Goal: Task Accomplishment & Management: Manage account settings

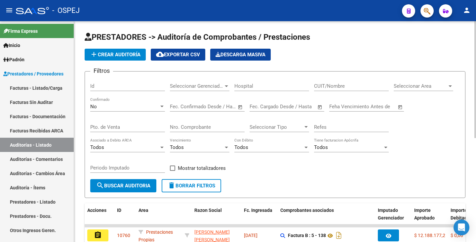
click at [423, 89] on div "Seleccionar Area Seleccionar Area" at bounding box center [423, 84] width 59 height 14
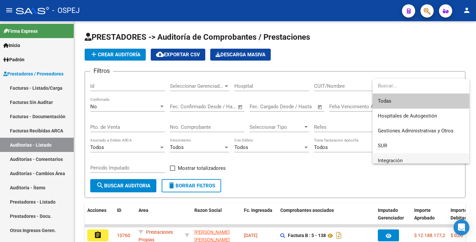
scroll to position [33, 0]
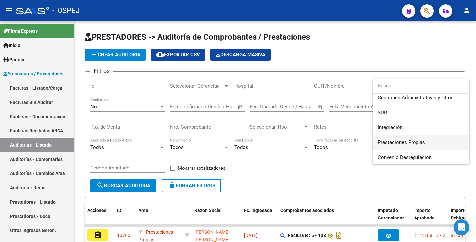
click at [402, 145] on span "Prestaciones Propias" at bounding box center [421, 142] width 86 height 15
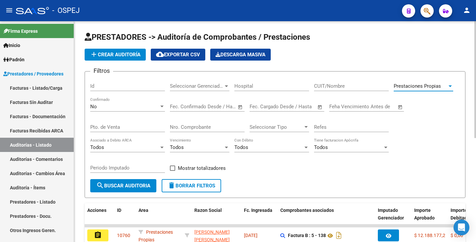
click at [128, 182] on span "search Buscar Auditoria" at bounding box center [123, 185] width 54 height 6
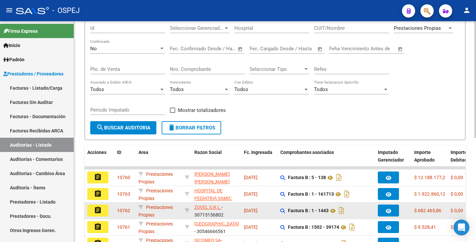
scroll to position [66, 0]
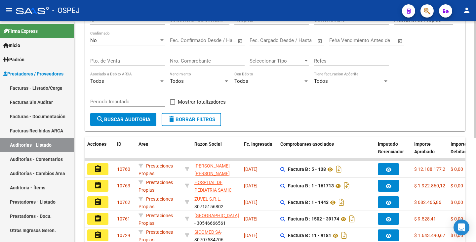
click at [256, 108] on div "Filtros Id Seleccionar Gerenciador Seleccionar Gerenciador Hospital CUIT/Nombre…" at bounding box center [275, 62] width 370 height 102
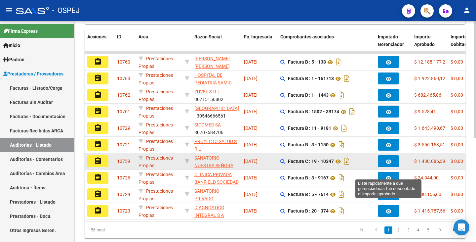
scroll to position [163, 0]
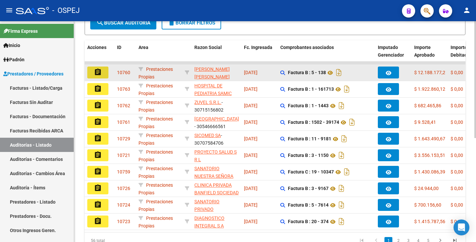
click at [97, 69] on mat-icon "assignment" at bounding box center [98, 72] width 8 height 8
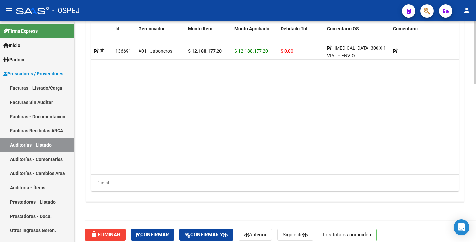
scroll to position [550, 0]
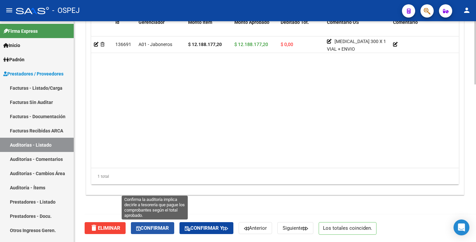
click at [151, 231] on button "Confirmar" at bounding box center [152, 228] width 43 height 12
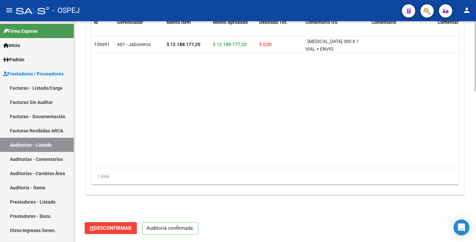
scroll to position [473, 0]
type input "202509"
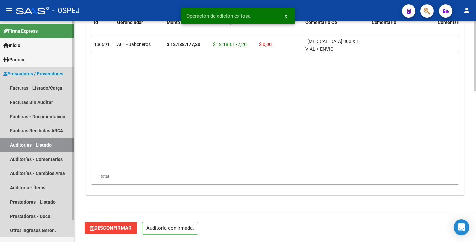
click at [28, 144] on link "Auditorías - Listado" at bounding box center [37, 145] width 74 height 14
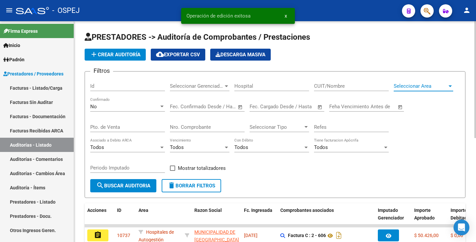
click at [440, 87] on span "Seleccionar Area" at bounding box center [421, 86] width 54 height 6
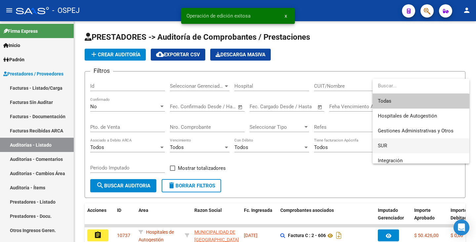
scroll to position [33, 0]
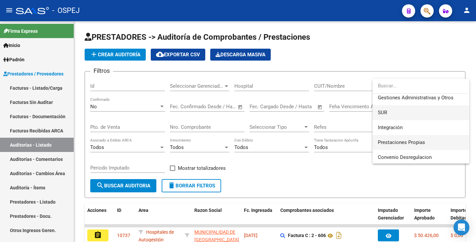
click at [412, 141] on span "Prestaciones Propias" at bounding box center [401, 142] width 47 height 6
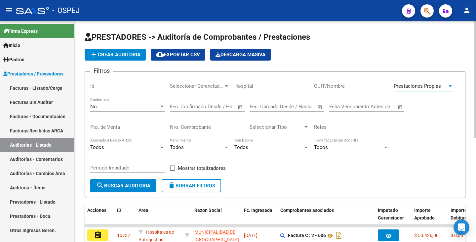
click at [125, 186] on span "search Buscar Auditoria" at bounding box center [123, 185] width 54 height 6
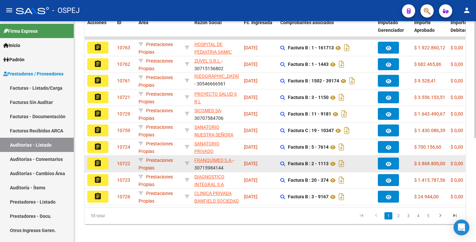
scroll to position [196, 0]
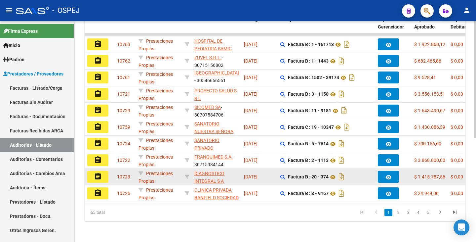
click at [94, 173] on mat-icon "assignment" at bounding box center [98, 176] width 8 height 8
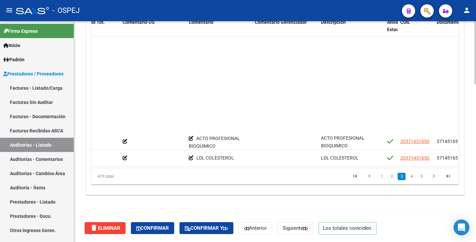
scroll to position [0, 204]
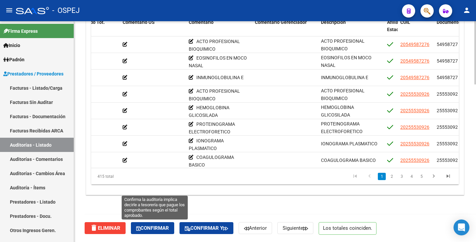
click at [145, 224] on button "Confirmar" at bounding box center [152, 228] width 43 height 12
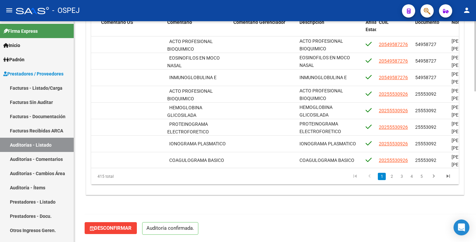
scroll to position [473, 0]
type input "202509"
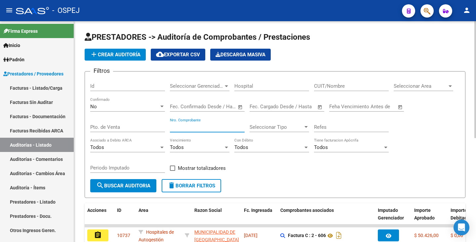
drag, startPoint x: 201, startPoint y: 123, endPoint x: 201, endPoint y: 120, distance: 3.3
click at [202, 123] on div "Nro. Comprobante" at bounding box center [207, 125] width 75 height 14
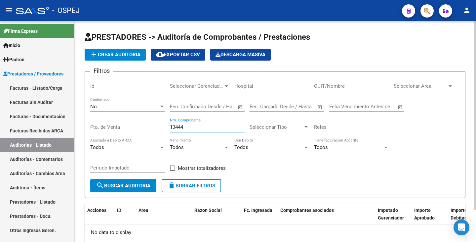
type input "13444"
click at [107, 104] on div "No" at bounding box center [124, 106] width 69 height 6
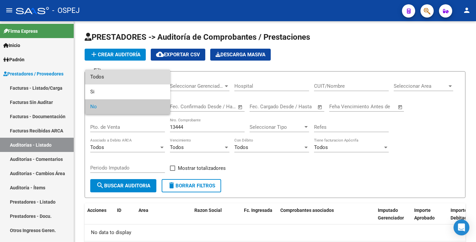
click at [107, 77] on span "Todos" at bounding box center [127, 76] width 75 height 15
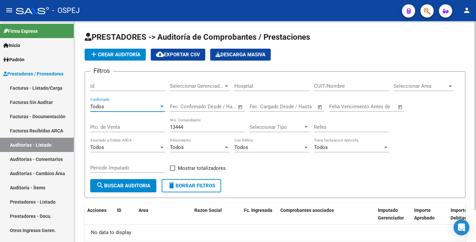
click at [117, 192] on form "Filtros Id Seleccionar Gerenciador Seleccionar Gerenciador Hospital CUIT/Nombre…" at bounding box center [275, 134] width 381 height 127
click at [117, 188] on span "search Buscar Auditoria" at bounding box center [123, 185] width 54 height 6
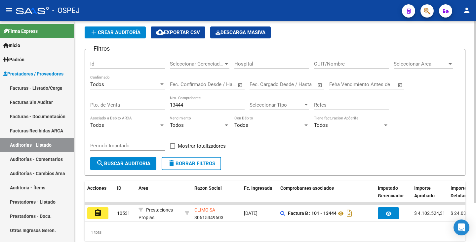
scroll to position [47, 0]
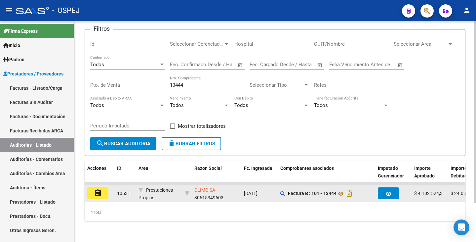
click at [102, 187] on button "assignment" at bounding box center [97, 193] width 21 height 12
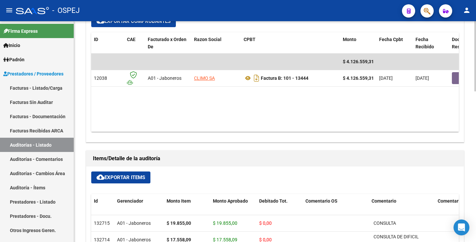
scroll to position [297, 0]
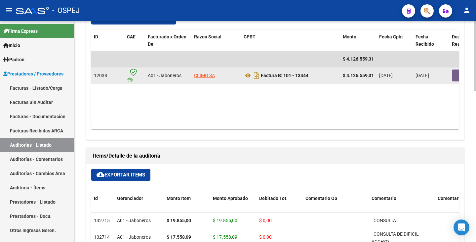
click at [455, 74] on button "button" at bounding box center [462, 75] width 21 height 12
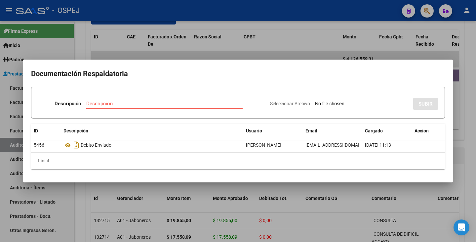
drag, startPoint x: 286, startPoint y: 50, endPoint x: 282, endPoint y: 46, distance: 6.1
click at [286, 50] on div at bounding box center [238, 121] width 476 height 242
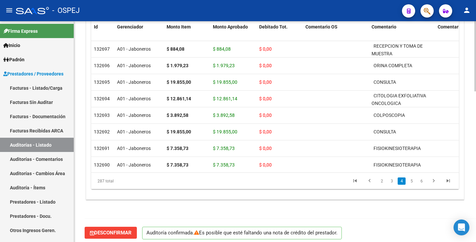
scroll to position [473, 0]
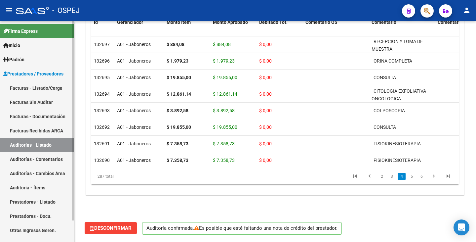
click at [60, 146] on link "Auditorías - Listado" at bounding box center [37, 145] width 74 height 14
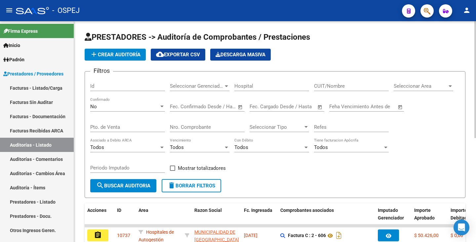
click at [188, 127] on input "Nro. Comprobante" at bounding box center [207, 127] width 75 height 6
type input "13468"
click at [143, 114] on div "No Confirmado" at bounding box center [127, 107] width 75 height 20
click at [142, 108] on div "No" at bounding box center [124, 106] width 69 height 6
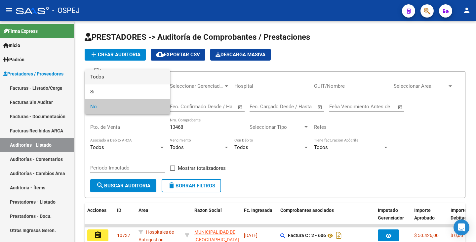
click at [116, 76] on span "Todos" at bounding box center [127, 76] width 75 height 15
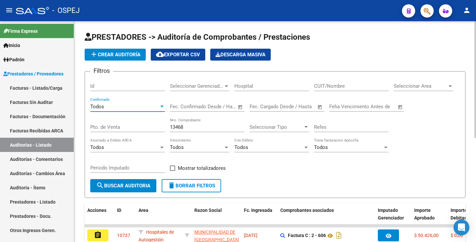
click at [122, 189] on button "search Buscar Auditoria" at bounding box center [123, 185] width 66 height 13
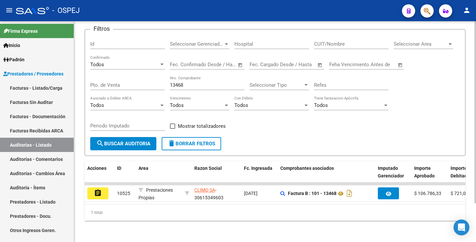
scroll to position [47, 0]
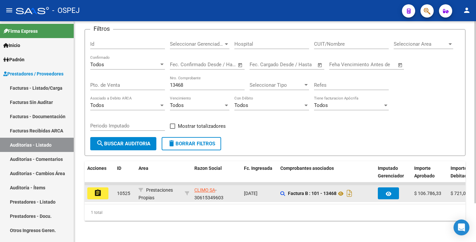
click at [101, 193] on button "assignment" at bounding box center [97, 193] width 21 height 12
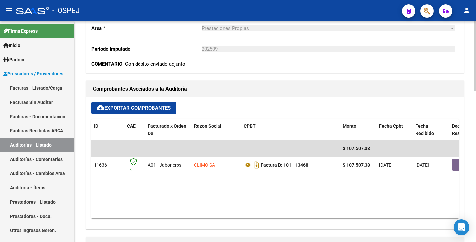
scroll to position [77, 0]
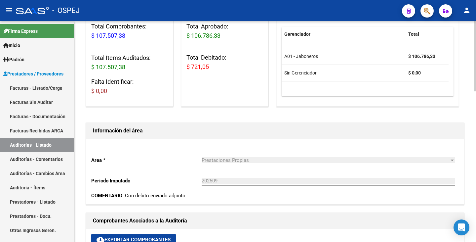
drag, startPoint x: 209, startPoint y: 67, endPoint x: 187, endPoint y: 70, distance: 21.7
click at [187, 70] on span "$ 721,05" at bounding box center [197, 66] width 22 height 7
copy span "$ 721,05"
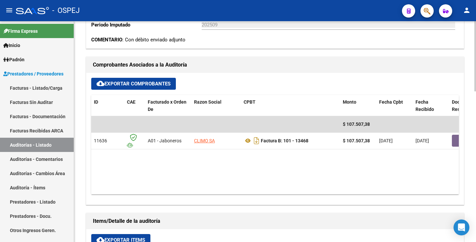
scroll to position [242, 0]
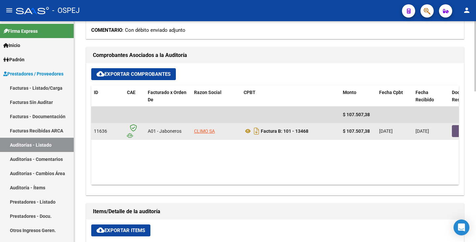
click at [456, 131] on button "button" at bounding box center [462, 131] width 21 height 12
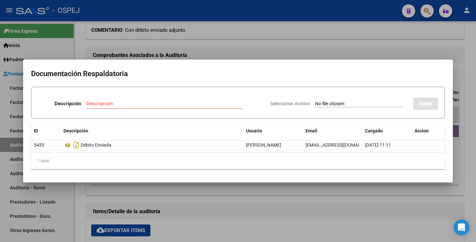
click at [239, 203] on div at bounding box center [238, 121] width 476 height 242
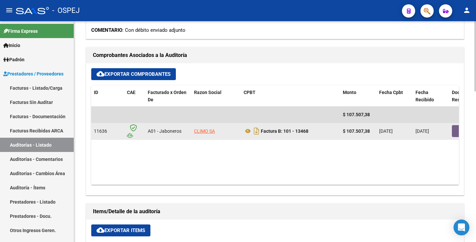
click at [457, 130] on button "button" at bounding box center [462, 131] width 21 height 12
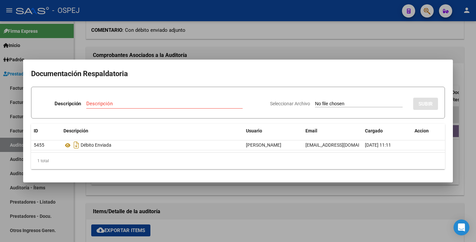
click at [315, 106] on input "Seleccionar Archivo" at bounding box center [359, 104] width 88 height 6
type input "C:\fakepath\Climo NCB 5895 x FB 13468.pdf"
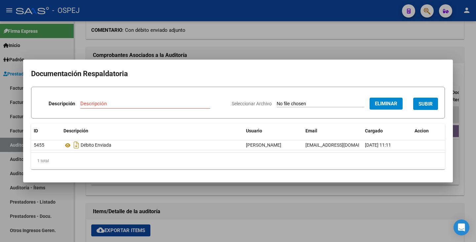
click at [94, 105] on input "Descripción" at bounding box center [145, 103] width 130 height 6
type input "NC"
click at [427, 103] on span "SUBIR" at bounding box center [425, 104] width 14 height 6
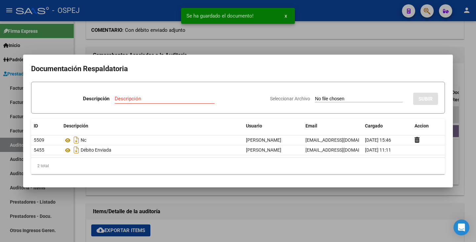
click at [243, 44] on div at bounding box center [238, 121] width 476 height 242
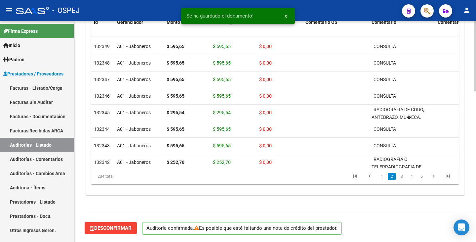
scroll to position [132, 0]
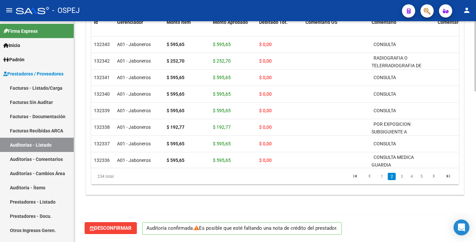
click at [112, 231] on button "Desconfirmar" at bounding box center [111, 228] width 52 height 12
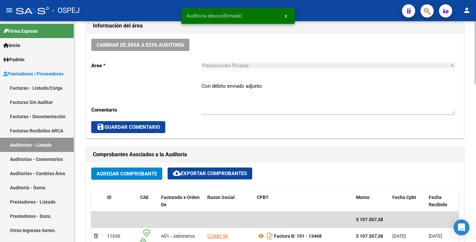
scroll to position [186, 0]
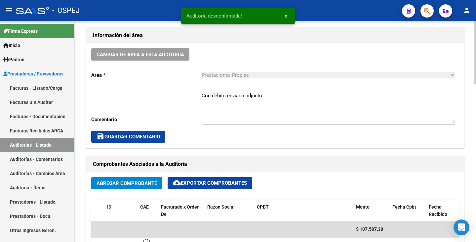
click at [263, 96] on textarea "Con débito enviado adjunto" at bounding box center [329, 107] width 254 height 31
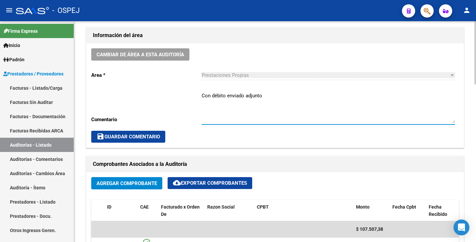
click at [243, 94] on textarea "Con débito enviado adjunto" at bounding box center [329, 107] width 254 height 31
drag, startPoint x: 281, startPoint y: 90, endPoint x: 281, endPoint y: 95, distance: 4.6
click at [281, 93] on div "Con débito enviado y NC adjunto Ingresar comentario" at bounding box center [329, 105] width 254 height 38
click at [282, 96] on textarea "Con débito enviado y NC adjunto" at bounding box center [329, 107] width 254 height 31
type textarea "Con débito enviado y NC adjunta"
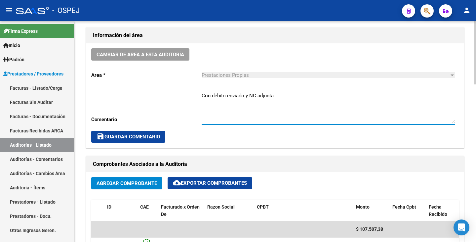
click at [139, 141] on button "save Guardar Comentario" at bounding box center [128, 137] width 74 height 12
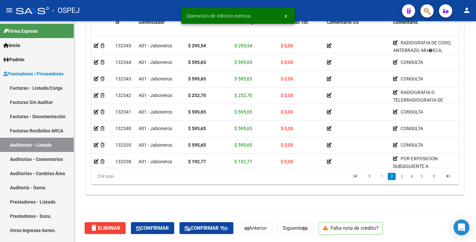
scroll to position [99, 0]
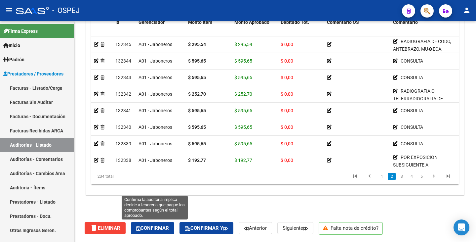
click at [166, 229] on span "Confirmar" at bounding box center [152, 228] width 33 height 6
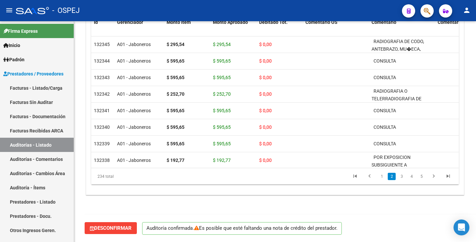
scroll to position [473, 0]
type input "202509"
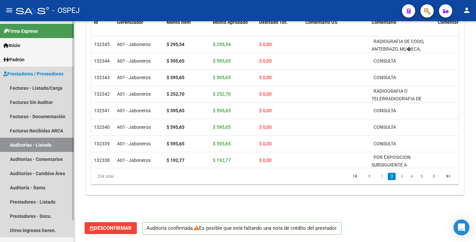
click at [19, 146] on link "Auditorías - Listado" at bounding box center [37, 145] width 74 height 14
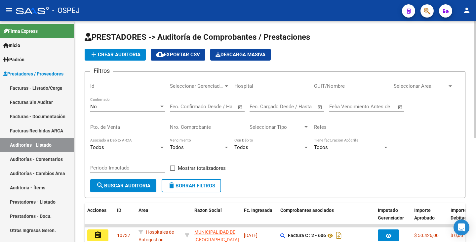
click at [189, 126] on input "Nro. Comprobante" at bounding box center [207, 127] width 75 height 6
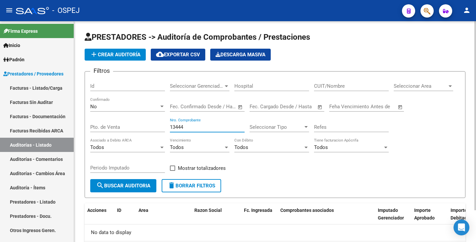
type input "13444"
click at [104, 106] on div "No" at bounding box center [124, 106] width 69 height 6
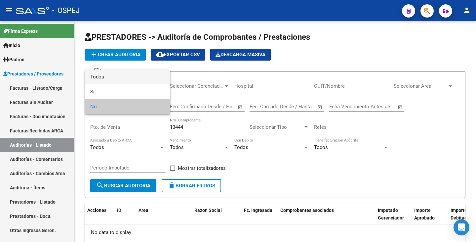
click at [103, 76] on span "Todos" at bounding box center [127, 76] width 75 height 15
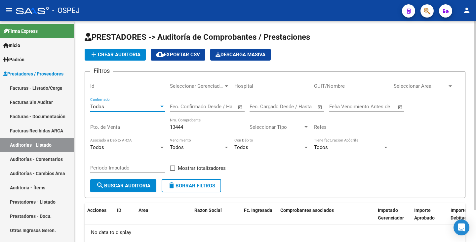
click at [107, 186] on span "search Buscar Auditoria" at bounding box center [123, 185] width 54 height 6
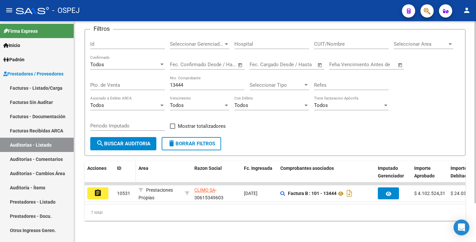
scroll to position [47, 0]
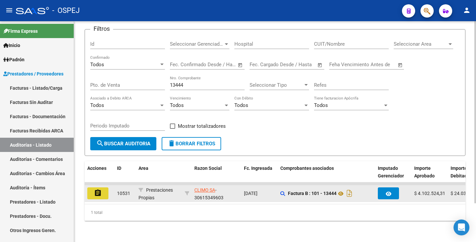
click at [96, 189] on mat-icon "assignment" at bounding box center [98, 193] width 8 height 8
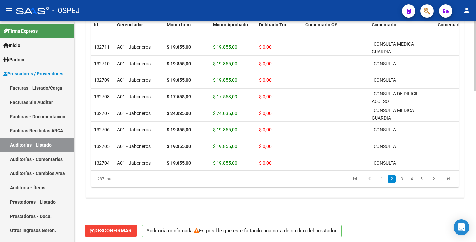
scroll to position [473, 0]
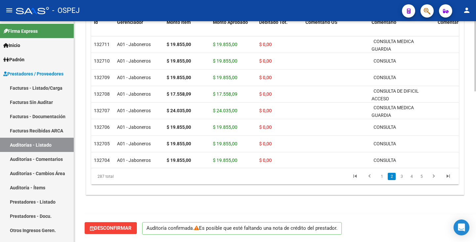
click at [108, 229] on span "Desconfirmar" at bounding box center [111, 228] width 42 height 6
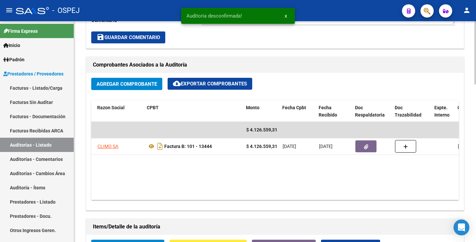
scroll to position [0, 110]
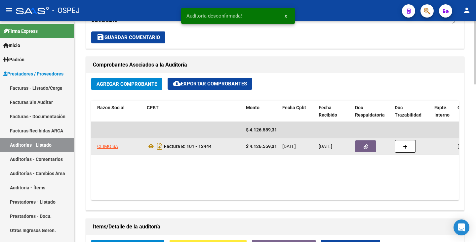
click at [365, 147] on icon "button" at bounding box center [366, 146] width 4 height 5
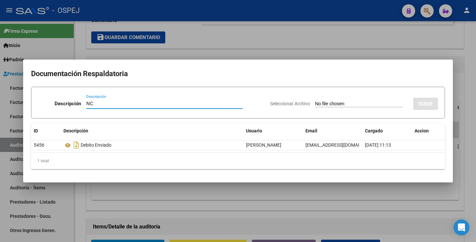
type input "NC"
click at [315, 104] on input "Seleccionar Archivo" at bounding box center [359, 104] width 88 height 6
type input "C:\fakepath\Climo NCB 5894 x FB 13444.pdf"
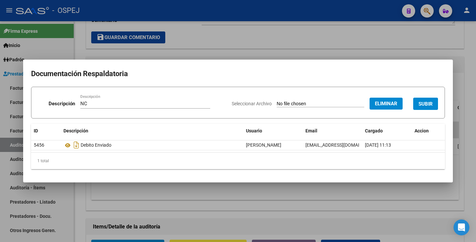
click at [428, 104] on span "SUBIR" at bounding box center [425, 104] width 14 height 6
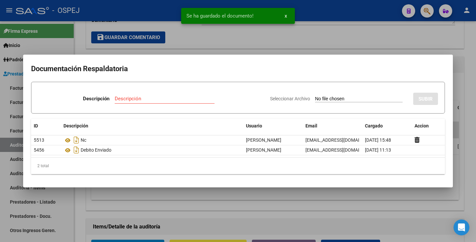
click at [231, 48] on div at bounding box center [238, 121] width 476 height 242
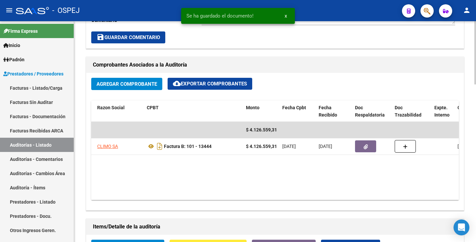
scroll to position [219, 0]
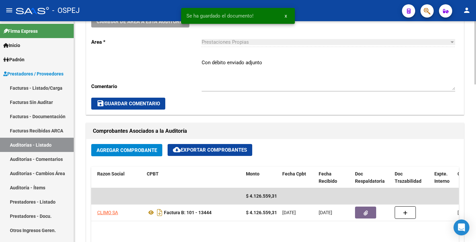
click at [243, 63] on textarea "Con débito enviado adjunto" at bounding box center [329, 74] width 254 height 31
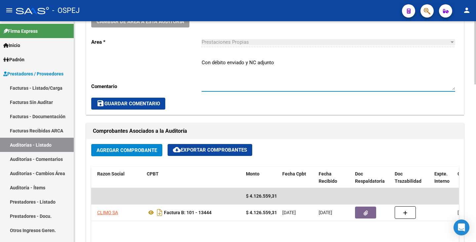
click at [329, 65] on textarea "Con débito enviado y NC adjunto" at bounding box center [329, 74] width 254 height 31
type textarea "Con débito enviado y NC adjunta"
click at [122, 102] on span "save Guardar Comentario" at bounding box center [128, 103] width 63 height 6
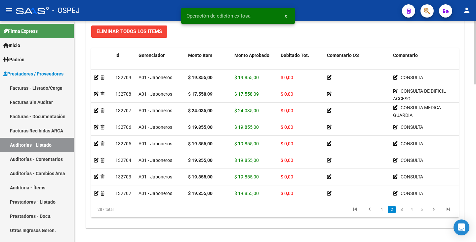
scroll to position [550, 0]
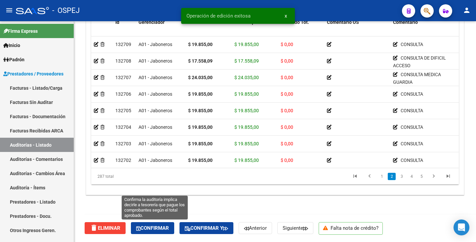
click at [140, 229] on icon "button" at bounding box center [138, 228] width 4 height 5
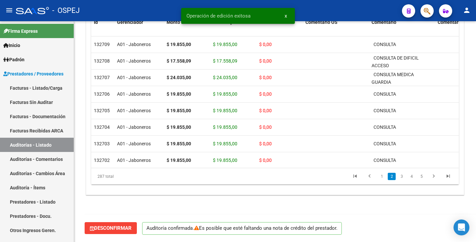
scroll to position [473, 0]
type input "202509"
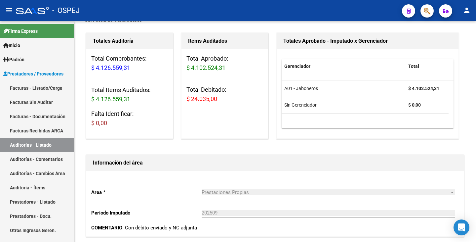
scroll to position [44, 0]
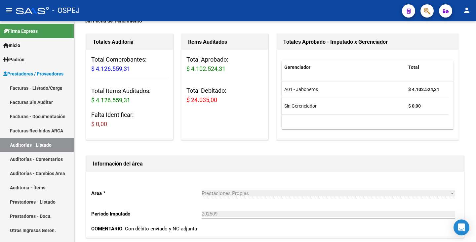
drag, startPoint x: 217, startPoint y: 101, endPoint x: 187, endPoint y: 104, distance: 29.9
click at [187, 104] on h3 "Total Debitado: $ 24.035,00" at bounding box center [224, 95] width 77 height 19
copy span "$ 24.035,00"
click at [49, 147] on link "Auditorías - Listado" at bounding box center [37, 145] width 74 height 14
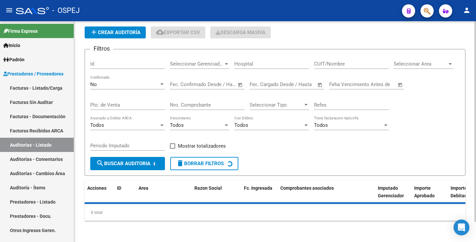
scroll to position [44, 0]
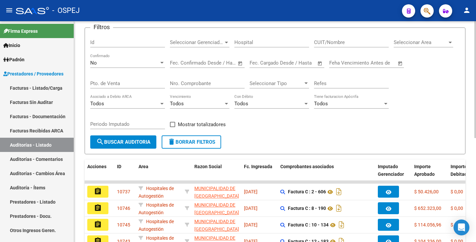
click at [189, 86] on input "Nro. Comprobante" at bounding box center [207, 83] width 75 height 6
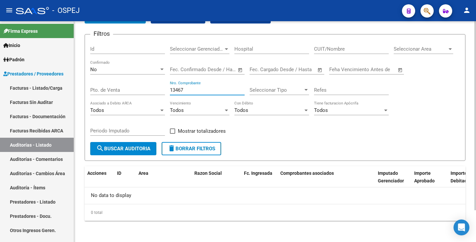
scroll to position [37, 0]
type input "13467"
click at [117, 71] on div "No" at bounding box center [124, 69] width 69 height 6
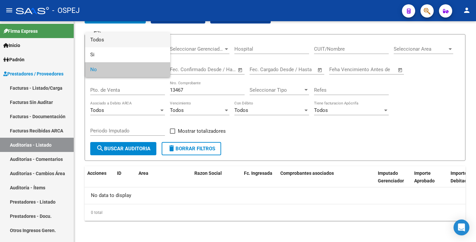
click at [112, 40] on span "Todos" at bounding box center [127, 39] width 75 height 15
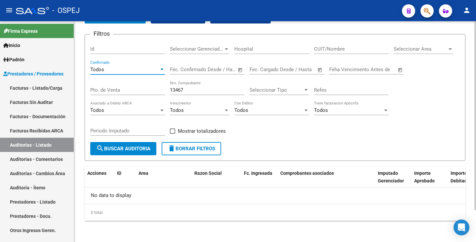
click at [142, 149] on span "search Buscar Auditoria" at bounding box center [123, 148] width 54 height 6
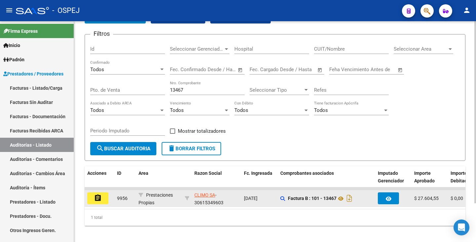
click at [97, 198] on mat-icon "assignment" at bounding box center [98, 198] width 8 height 8
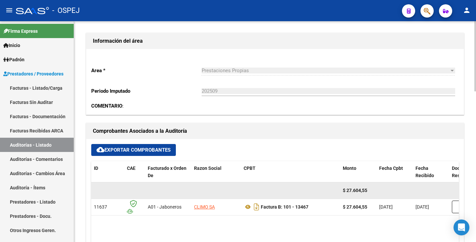
scroll to position [165, 0]
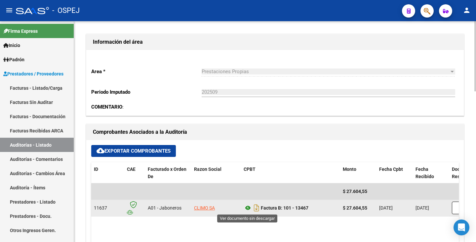
click at [249, 206] on icon at bounding box center [248, 208] width 9 height 8
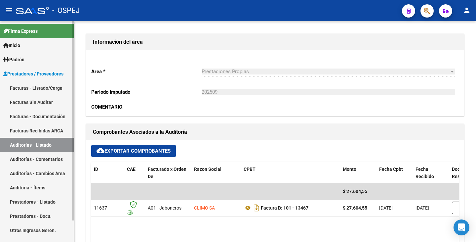
click at [38, 146] on link "Auditorías - Listado" at bounding box center [37, 145] width 74 height 14
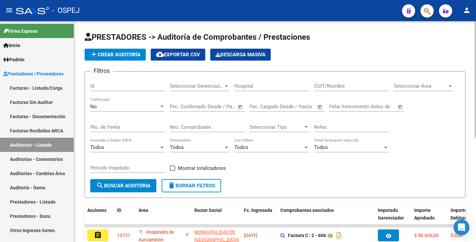
click at [199, 129] on input "Nro. Comprobante" at bounding box center [207, 127] width 75 height 6
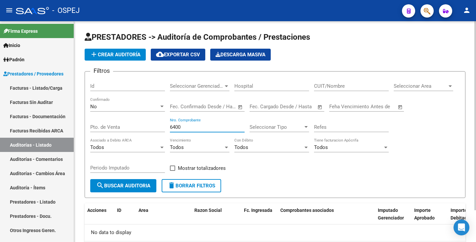
type input "6400"
click at [131, 110] on div "No Confirmado" at bounding box center [127, 104] width 75 height 14
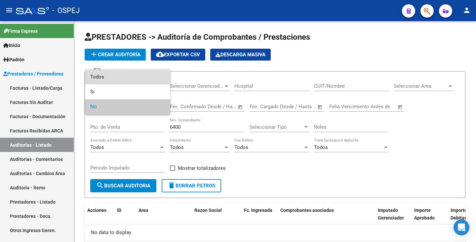
click at [125, 79] on span "Todos" at bounding box center [127, 76] width 75 height 15
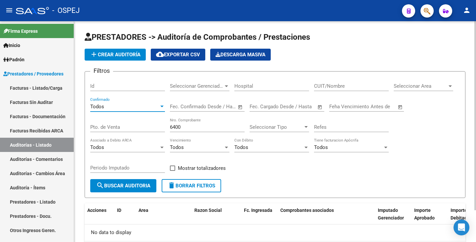
click at [147, 189] on button "search Buscar Auditoria" at bounding box center [123, 185] width 66 height 13
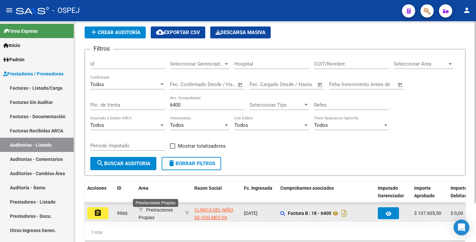
scroll to position [47, 0]
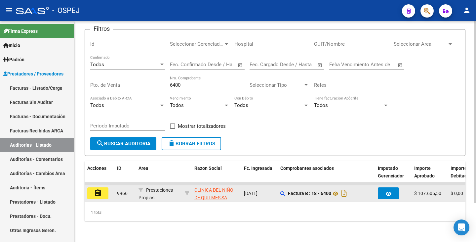
click at [100, 190] on mat-icon "assignment" at bounding box center [98, 193] width 8 height 8
